Goal: Task Accomplishment & Management: Manage account settings

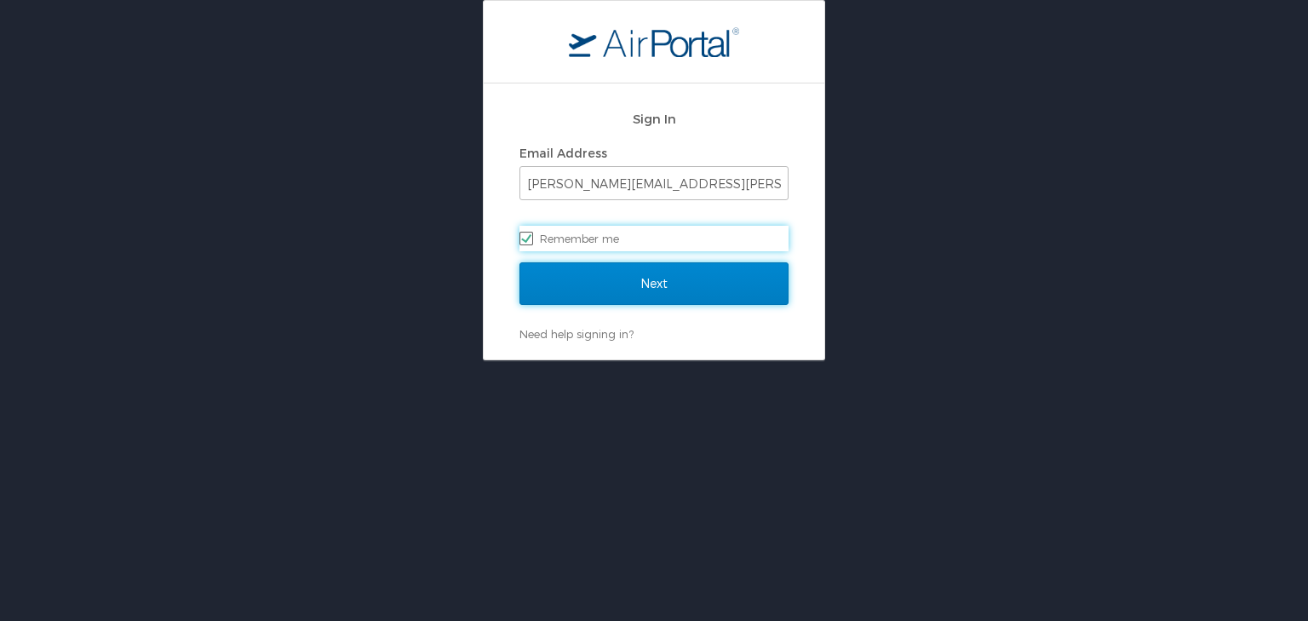
click at [613, 281] on input "Next" at bounding box center [654, 283] width 269 height 43
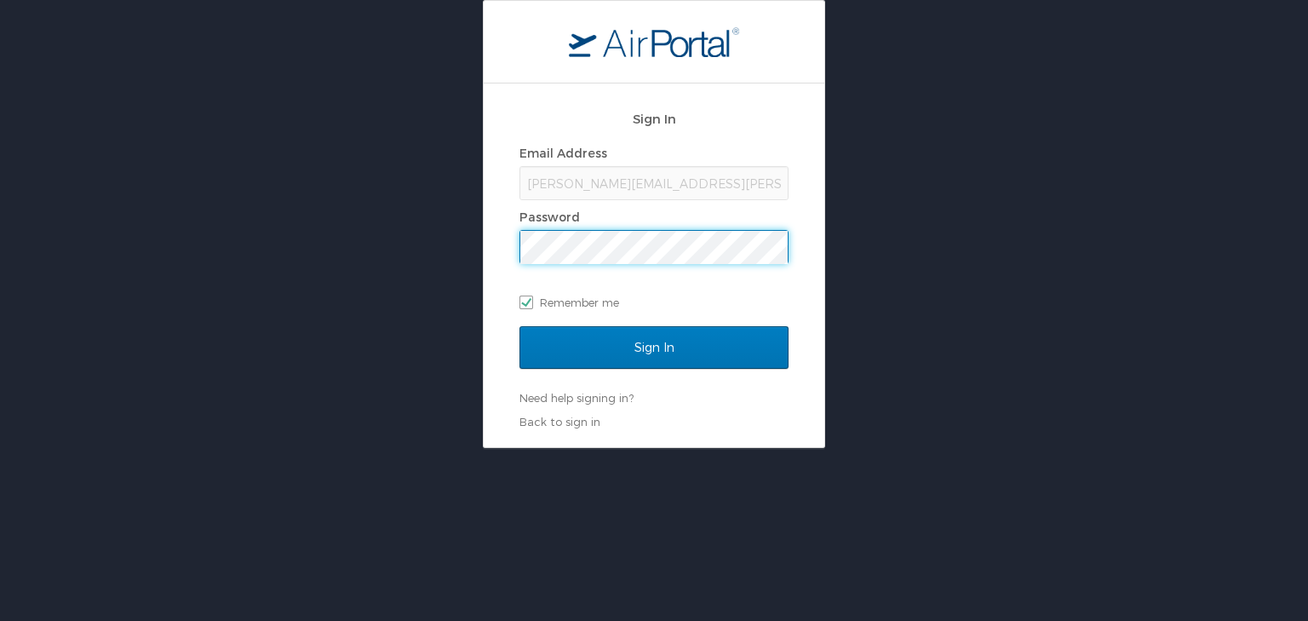
click at [520, 326] on input "Sign In" at bounding box center [654, 347] width 269 height 43
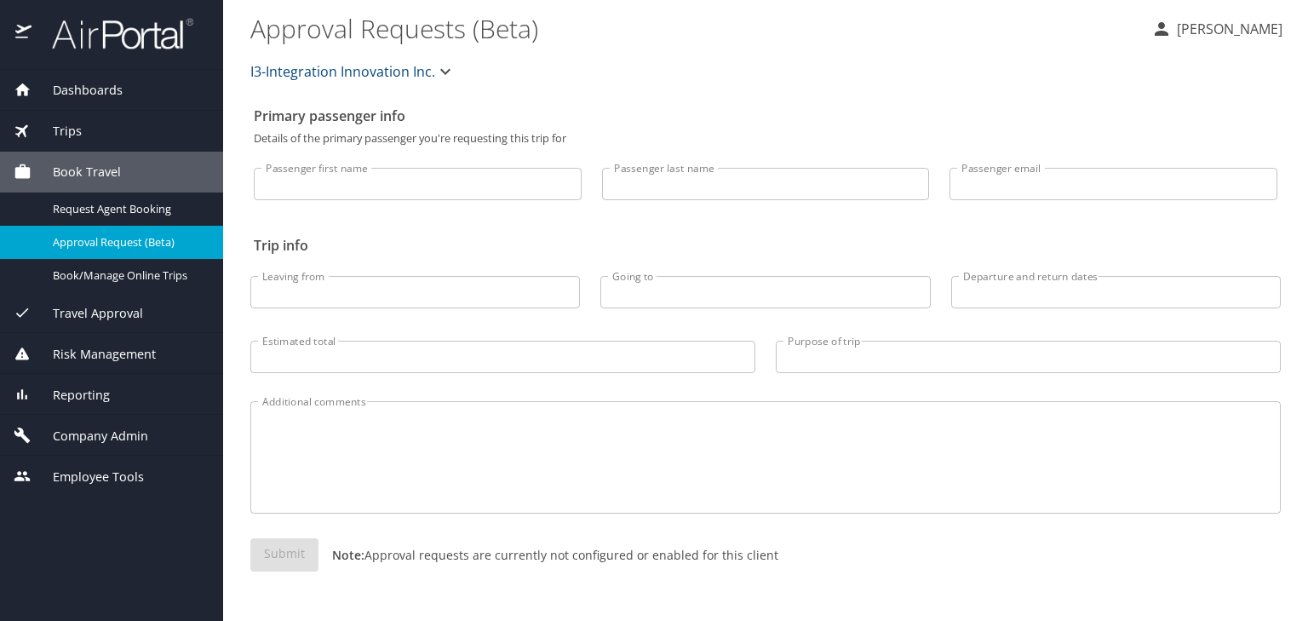
click at [75, 427] on span "Company Admin" at bounding box center [90, 436] width 117 height 19
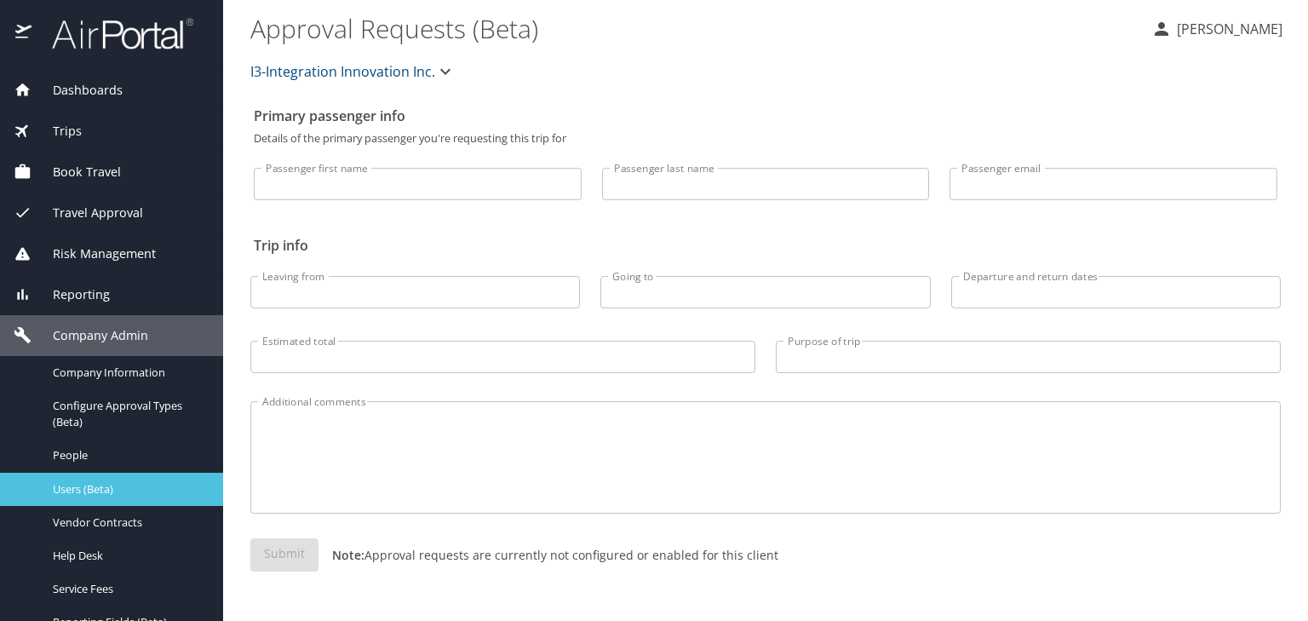
click at [95, 494] on span "Users (Beta)" at bounding box center [128, 489] width 150 height 16
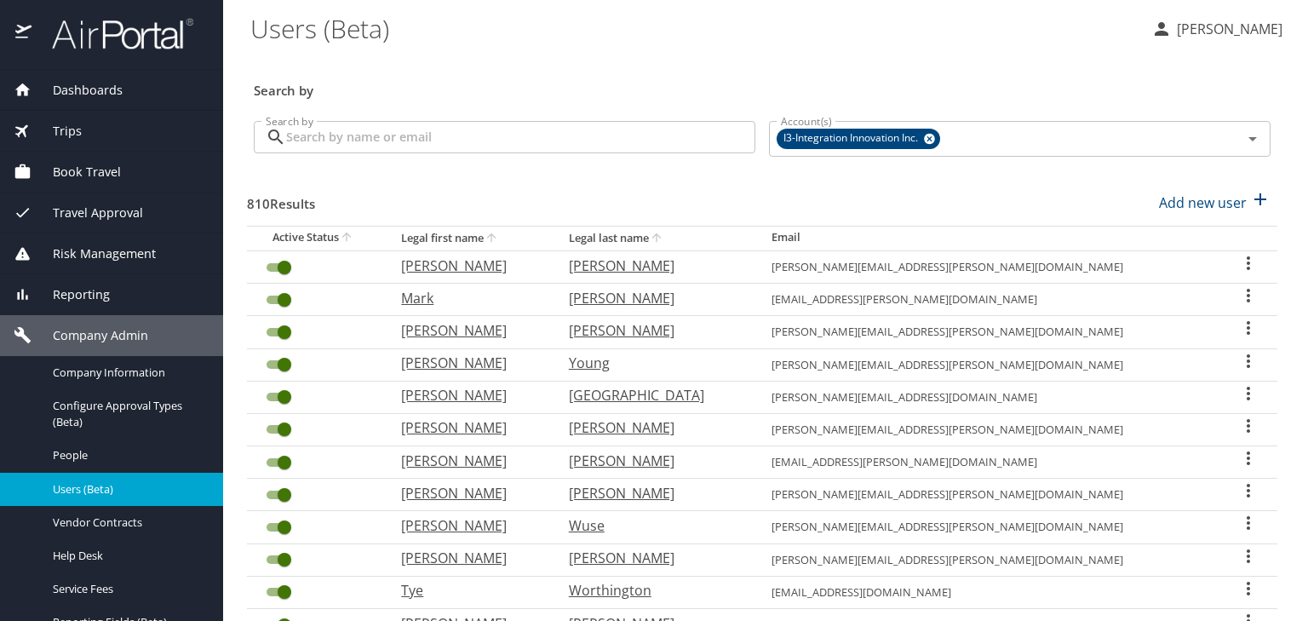
click at [432, 137] on input "Search by" at bounding box center [520, 137] width 469 height 32
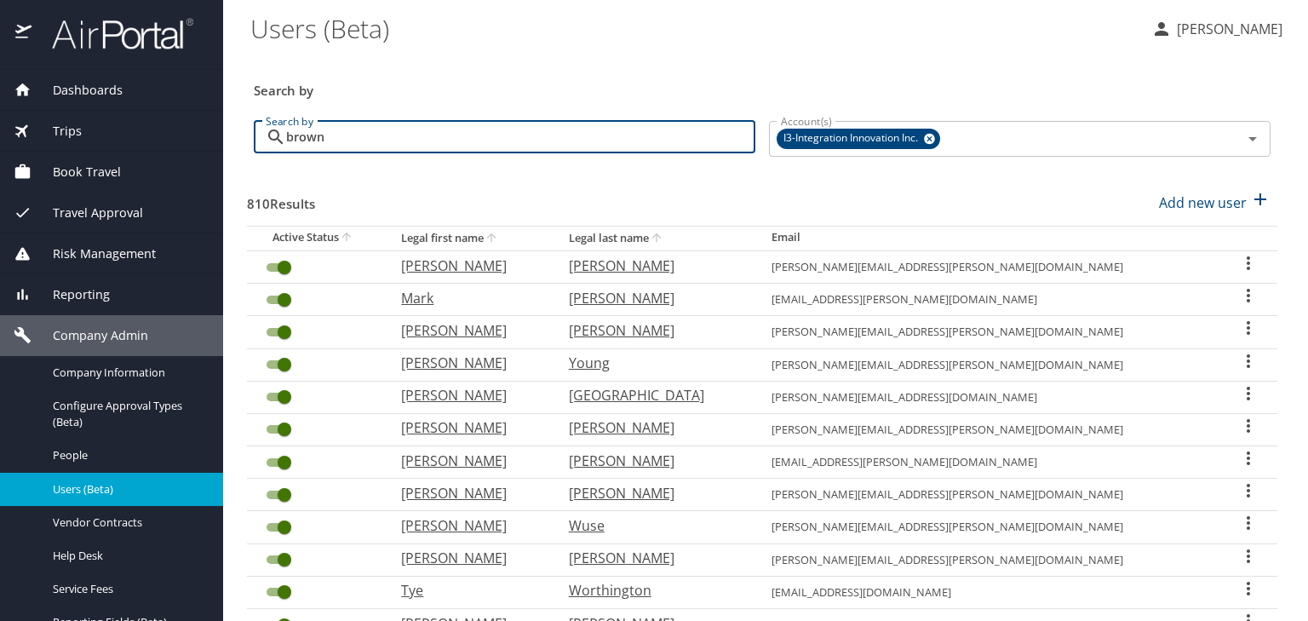
type input "brown"
